Goal: Information Seeking & Learning: Learn about a topic

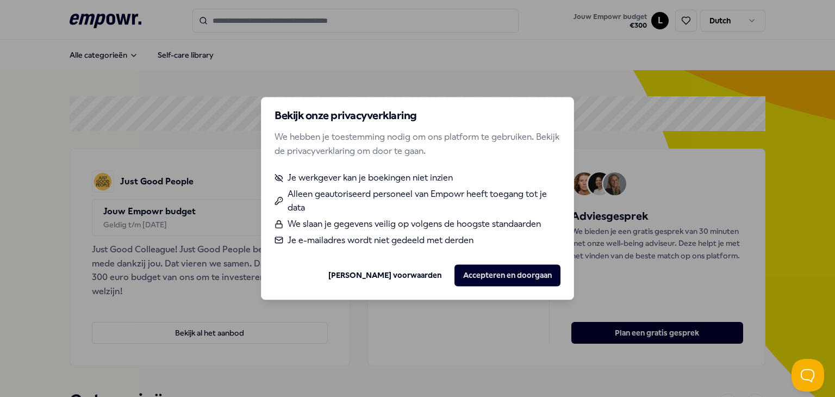
click at [416, 288] on div "Bekijk onze privacyverklaring We hebben je toestemming nodig om ons platform te…" at bounding box center [417, 198] width 313 height 203
click at [425, 277] on link "[PERSON_NAME] voorwaarden" at bounding box center [384, 275] width 113 height 12
click at [500, 277] on button "Accepteren en doorgaan" at bounding box center [507, 276] width 106 height 22
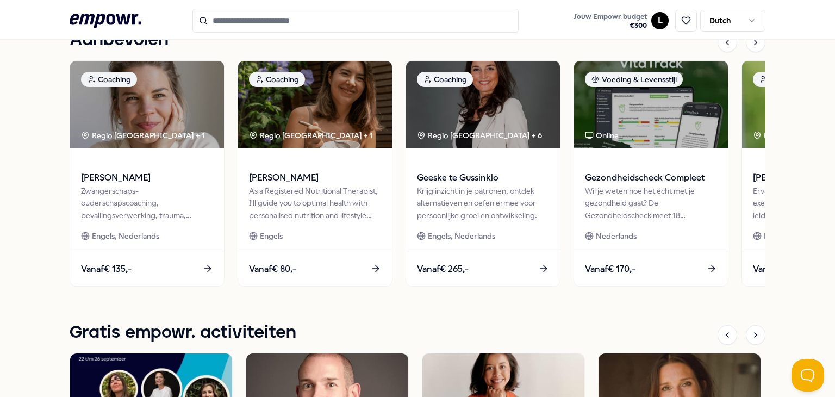
scroll to position [510, 0]
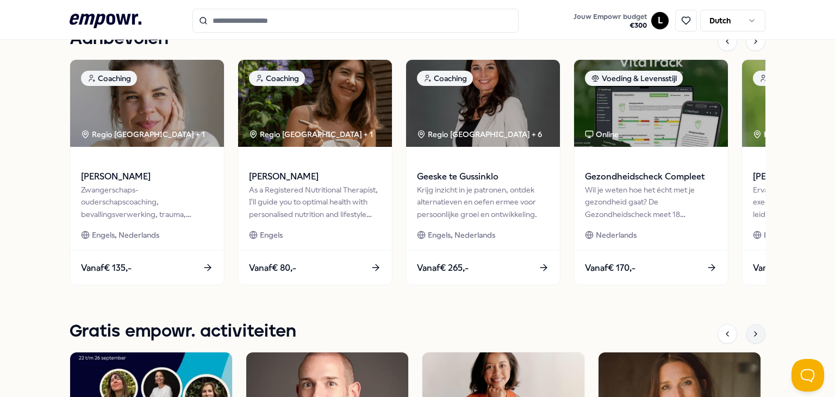
click at [754, 333] on icon at bounding box center [755, 333] width 9 height 9
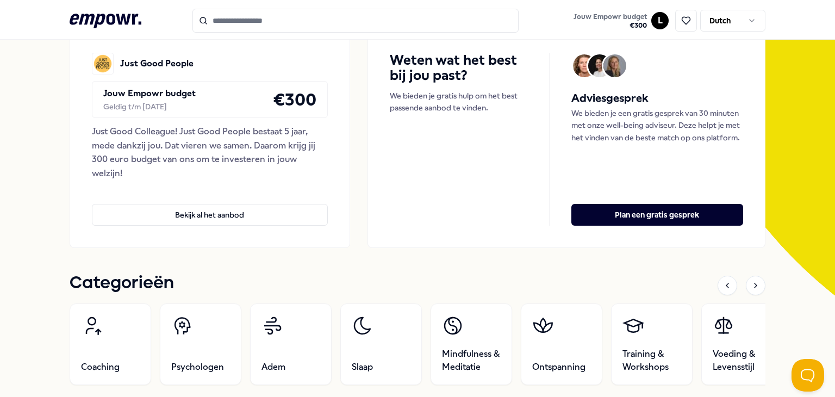
scroll to position [0, 0]
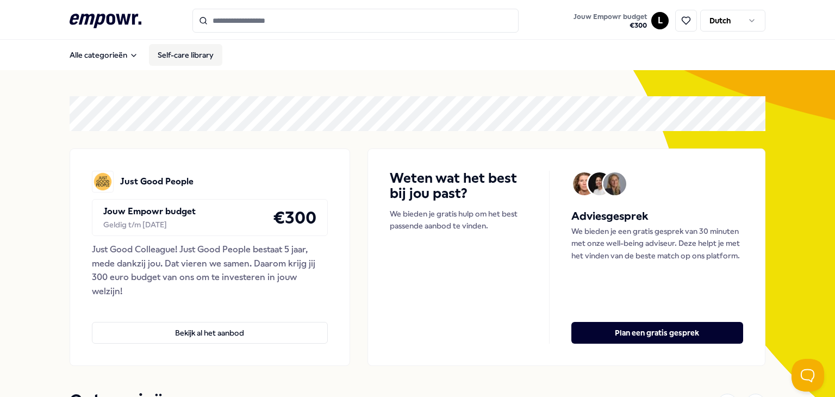
click at [183, 62] on link "Self-care library" at bounding box center [185, 55] width 73 height 22
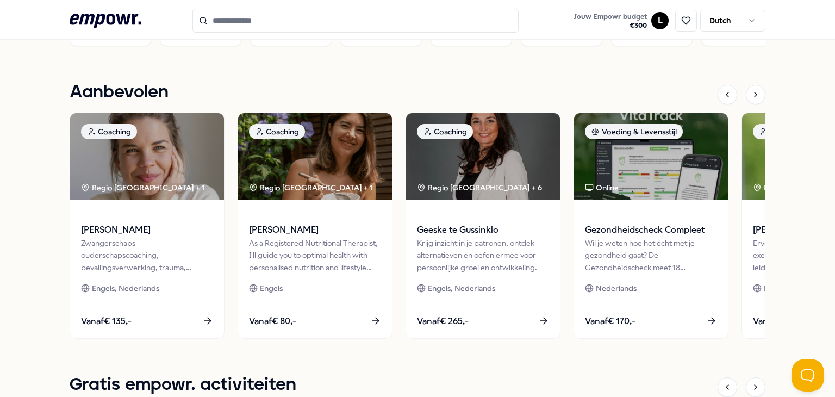
scroll to position [458, 0]
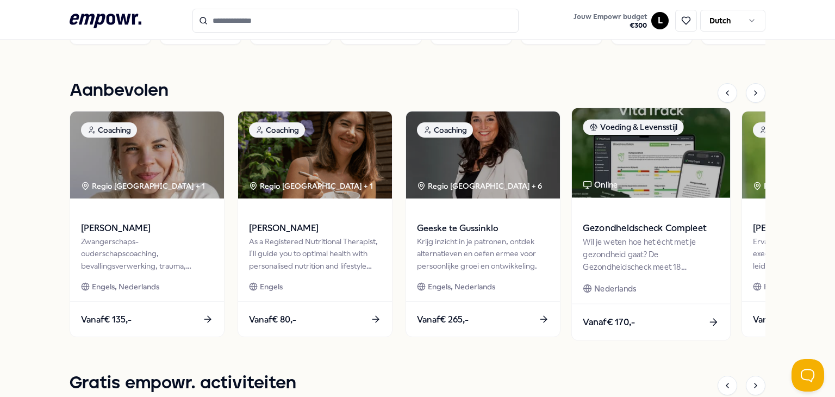
click at [634, 226] on span "Gezondheidscheck Compleet" at bounding box center [651, 228] width 136 height 14
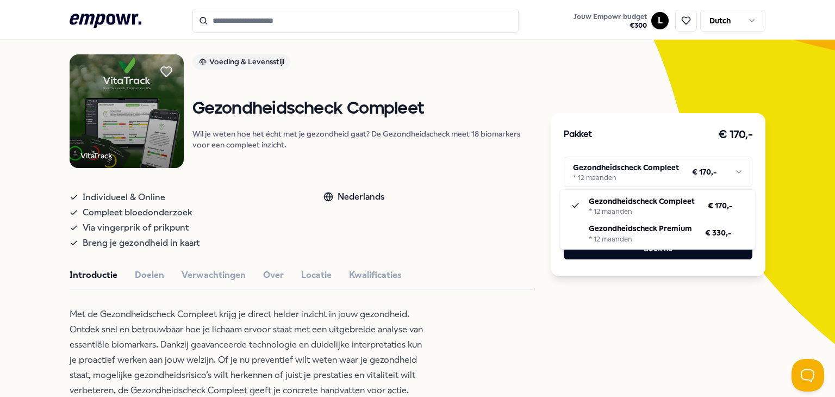
click at [679, 173] on html ".empowr-logo_svg__cls-1{fill:#03032f} Jouw Empowr budget € 300 L Dutch Alle cat…" at bounding box center [417, 198] width 835 height 397
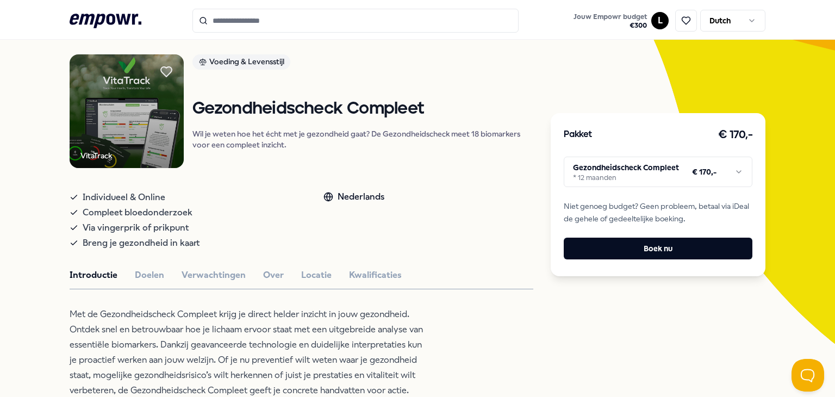
click at [679, 173] on html ".empowr-logo_svg__cls-1{fill:#03032f} Jouw Empowr budget € 300 L Dutch Alle cat…" at bounding box center [417, 198] width 835 height 397
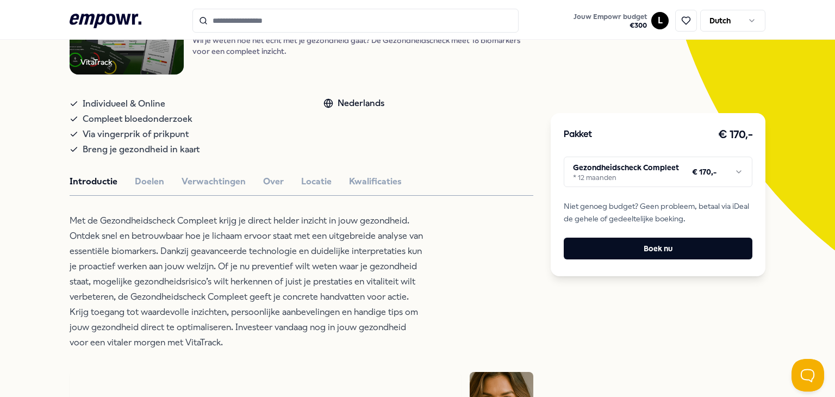
scroll to position [163, 0]
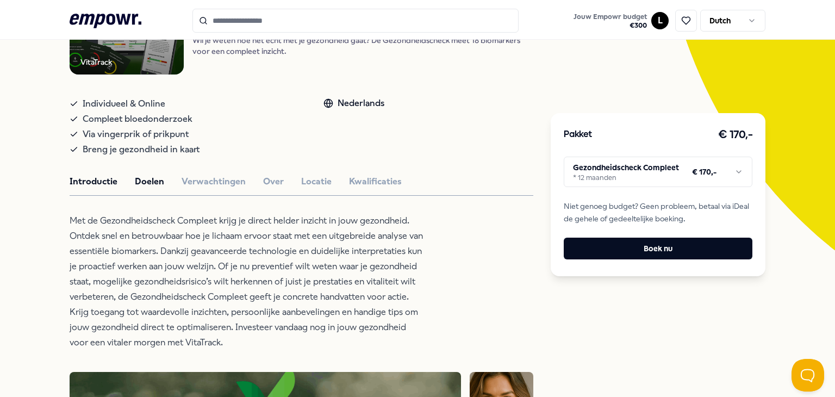
click at [141, 181] on button "Doelen" at bounding box center [149, 181] width 29 height 14
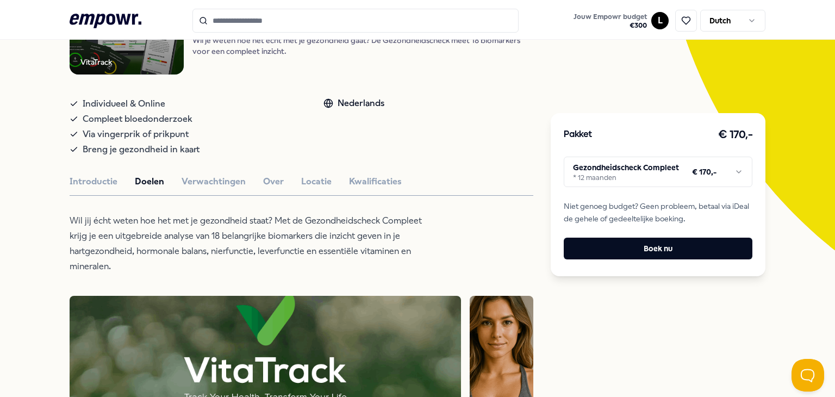
scroll to position [226, 0]
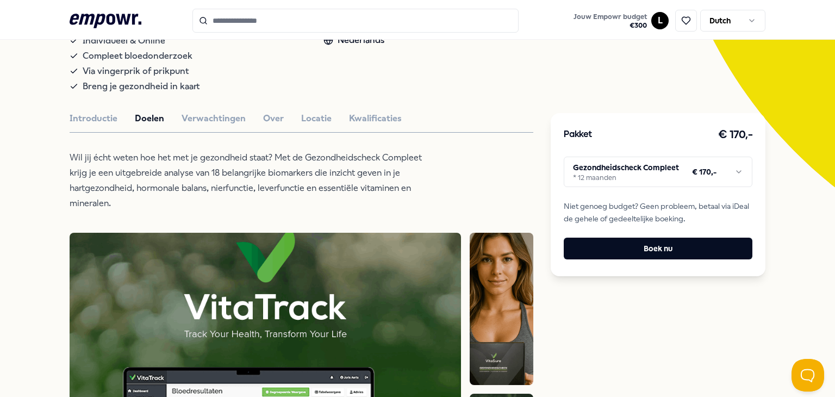
click at [309, 120] on button "Locatie" at bounding box center [316, 118] width 30 height 14
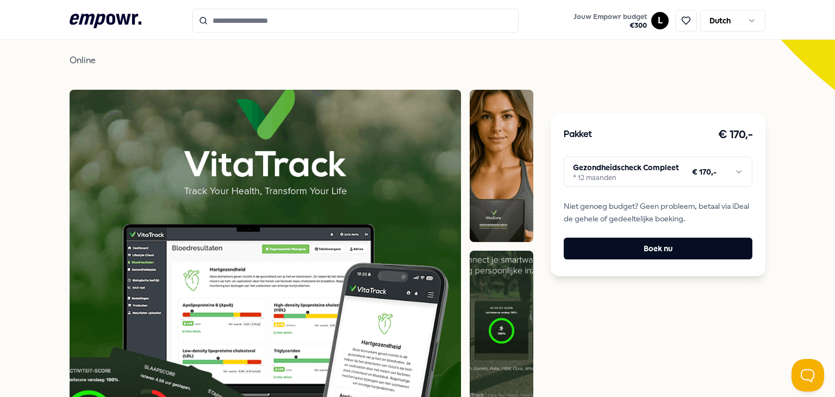
scroll to position [0, 0]
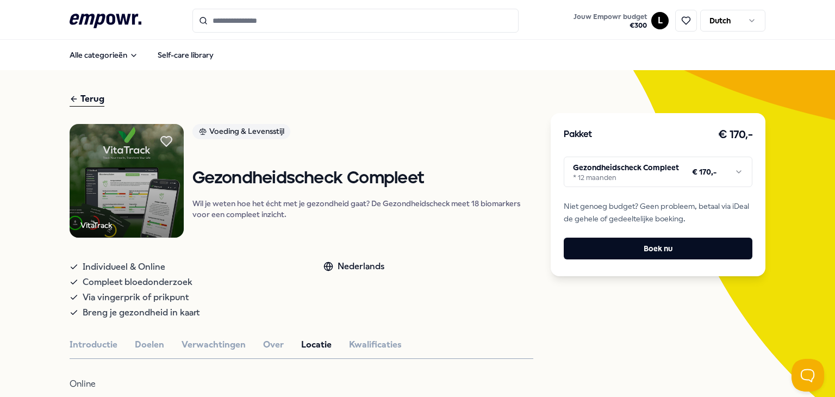
click at [79, 15] on icon at bounding box center [106, 21] width 72 height 14
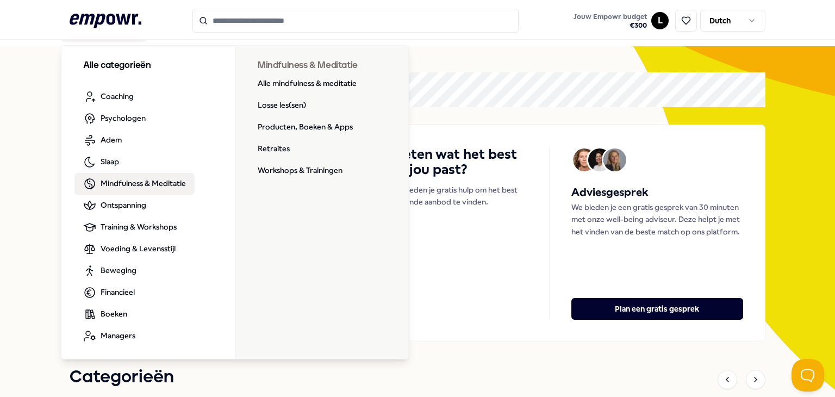
scroll to position [37, 0]
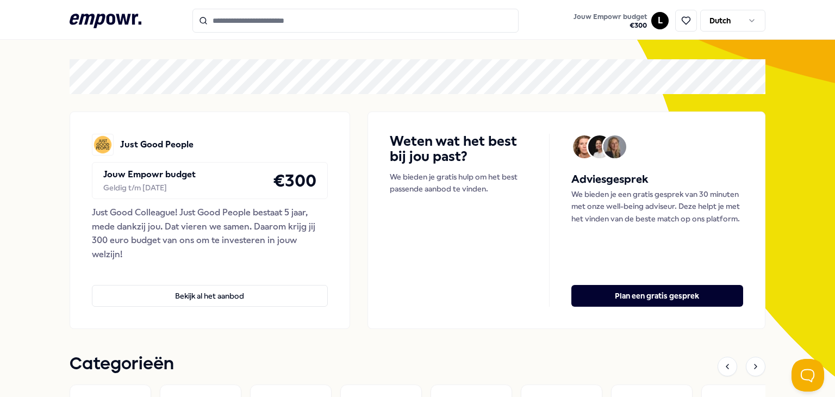
click at [466, 273] on div "Weten wat het best bij jou past? We bieden je gratis hulp om het best passende …" at bounding box center [470, 220] width 160 height 173
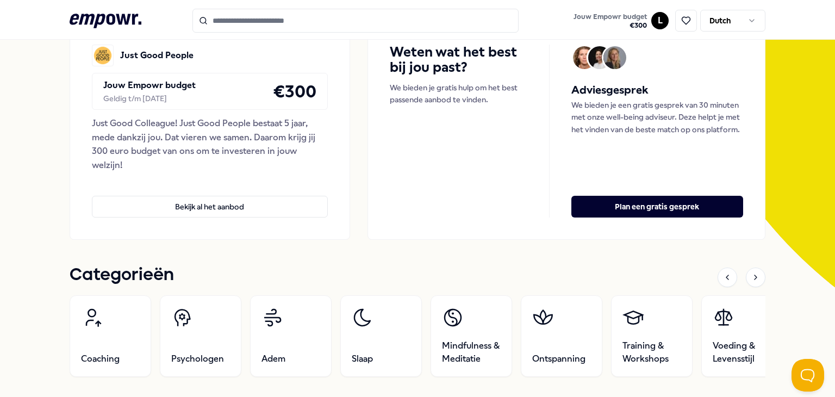
scroll to position [0, 0]
